Goal: Check status: Check status

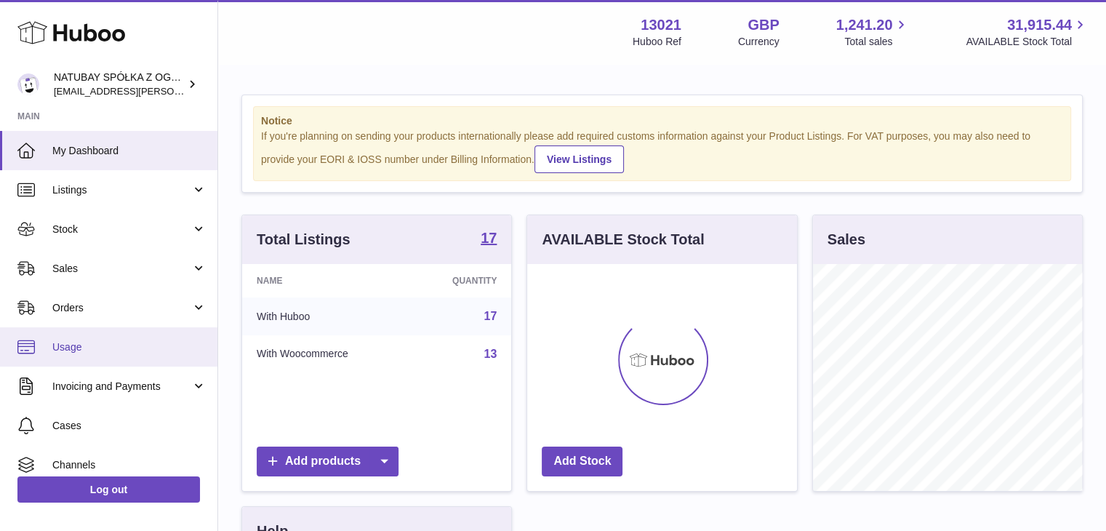
scroll to position [227, 270]
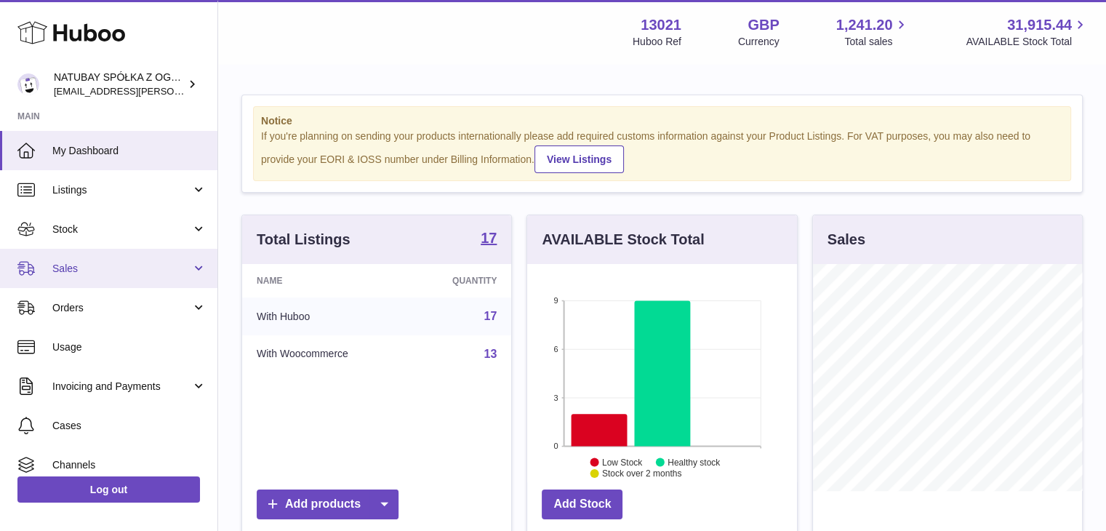
click at [93, 266] on span "Sales" at bounding box center [121, 269] width 139 height 14
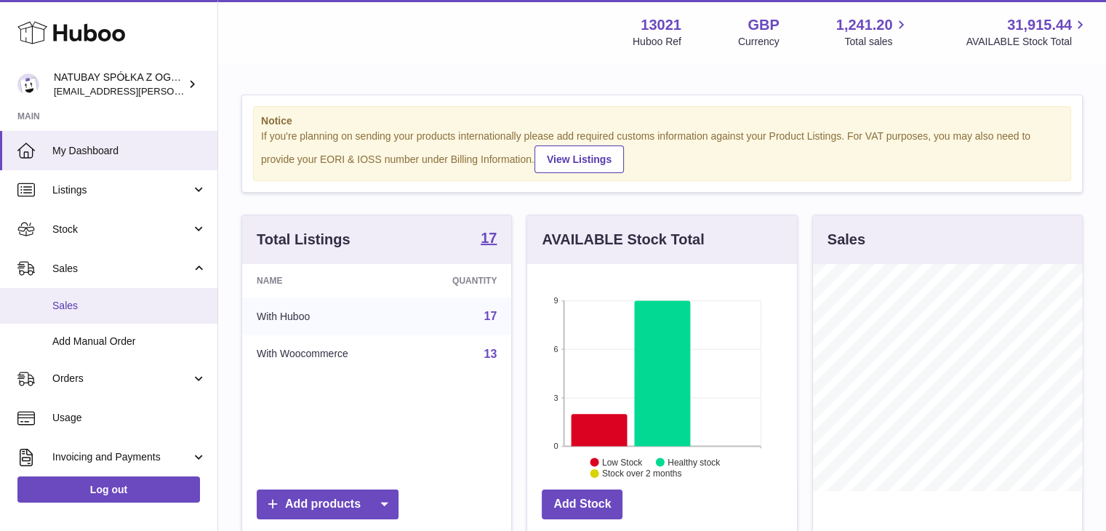
click at [102, 310] on span "Sales" at bounding box center [129, 306] width 154 height 14
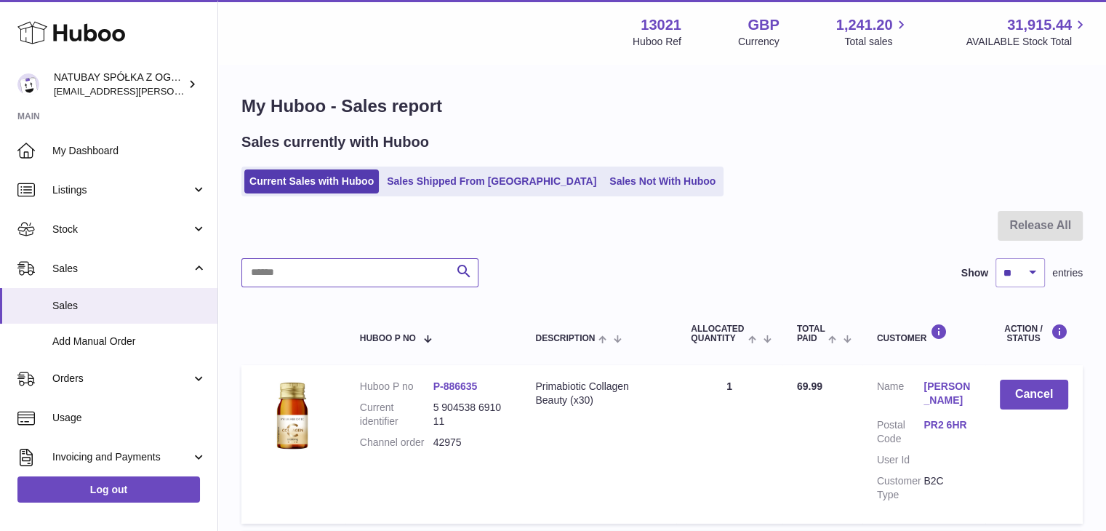
click at [370, 273] on input "text" at bounding box center [359, 272] width 237 height 29
click at [433, 184] on link "Sales Shipped From [GEOGRAPHIC_DATA]" at bounding box center [492, 181] width 220 height 24
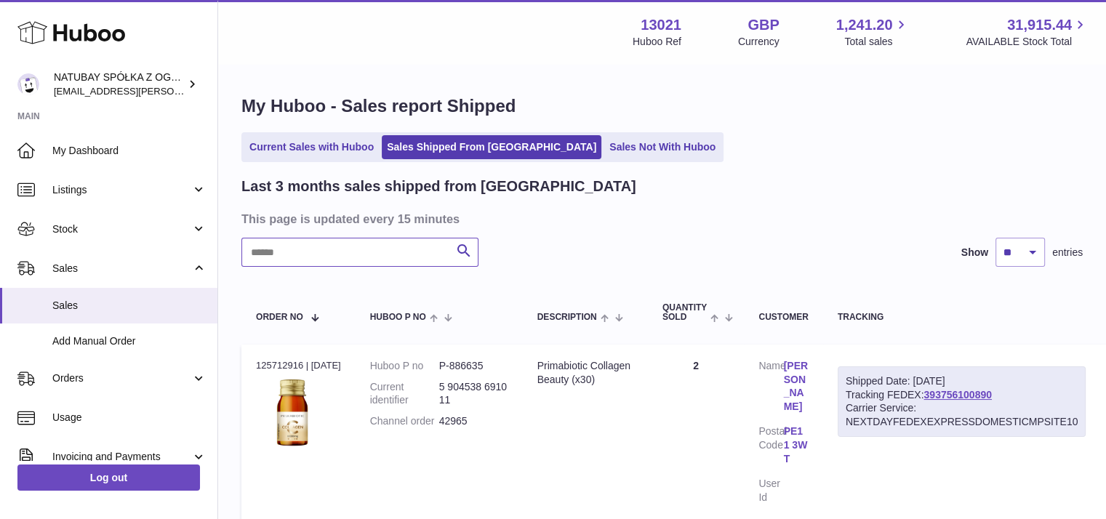
click at [368, 247] on input "text" at bounding box center [359, 252] width 237 height 29
type input "******"
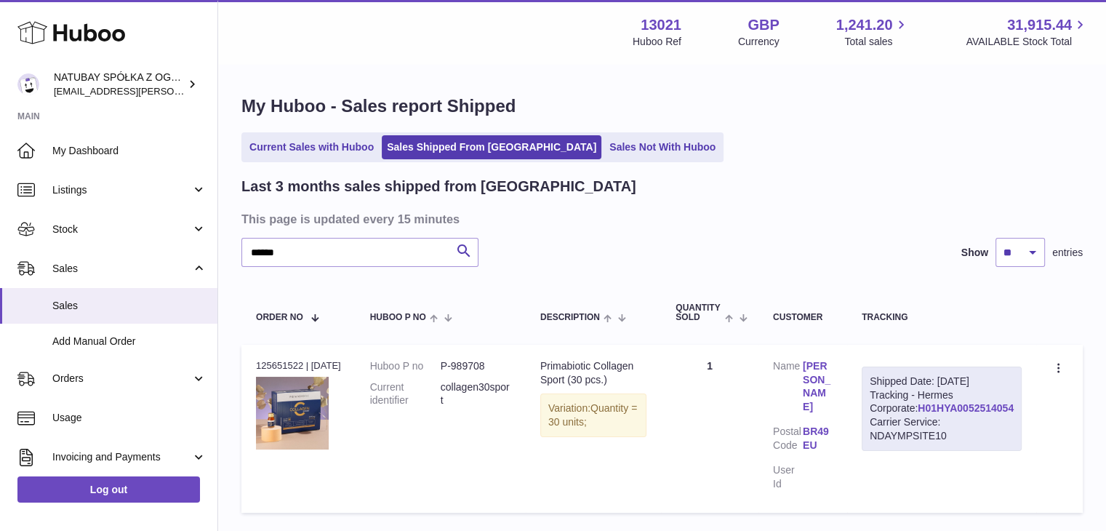
click at [991, 414] on link "H01HYA0052514054" at bounding box center [965, 408] width 96 height 12
